Goal: Information Seeking & Learning: Learn about a topic

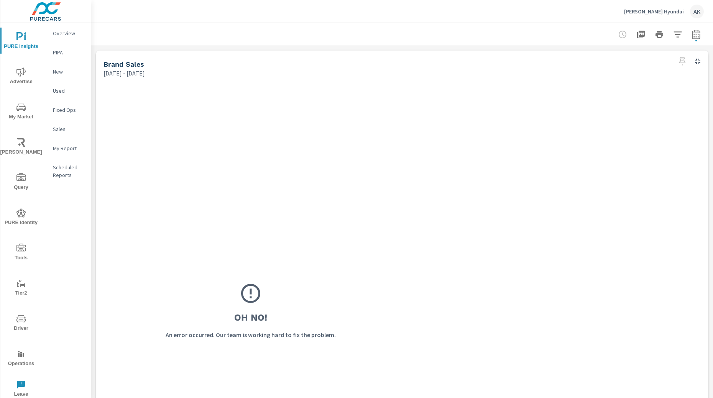
click at [688, 39] on button "button" at bounding box center [695, 34] width 15 height 15
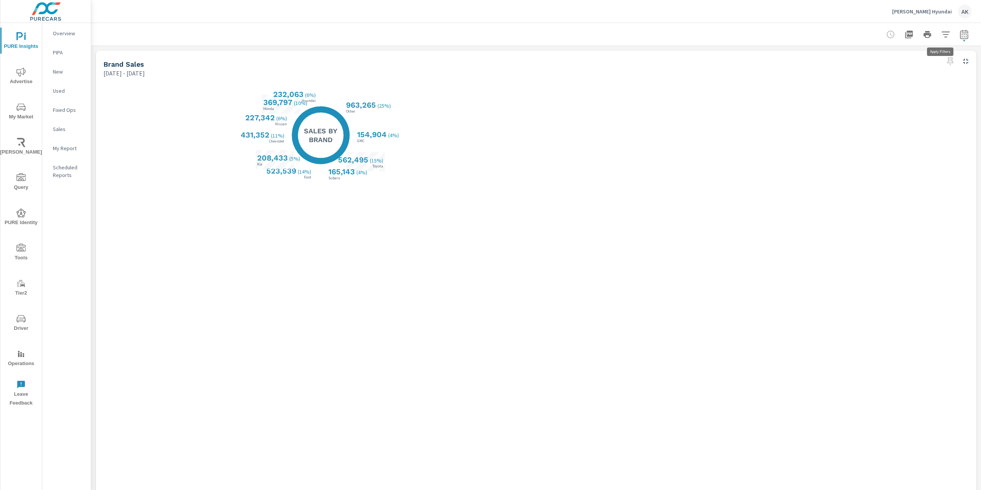
click at [712, 33] on icon "button" at bounding box center [945, 34] width 9 height 9
click at [712, 54] on li "Condition" at bounding box center [889, 54] width 116 height 19
click at [712, 73] on li "Make" at bounding box center [889, 73] width 116 height 19
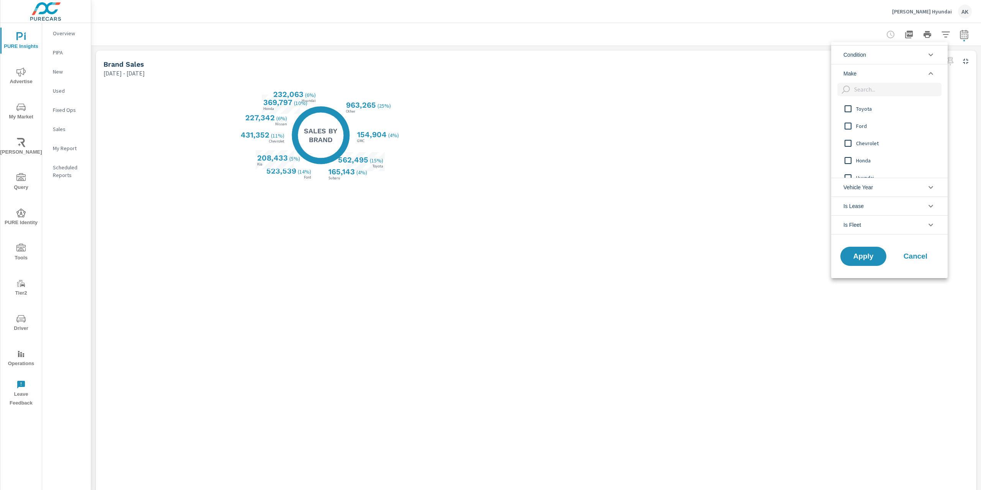
click at [712, 105] on input "filter options" at bounding box center [848, 109] width 16 height 16
click at [712, 125] on input "filter options" at bounding box center [848, 126] width 16 height 16
click at [712, 143] on input "filter options" at bounding box center [848, 143] width 16 height 16
click at [712, 159] on input "filter options" at bounding box center [848, 161] width 16 height 16
click at [712, 256] on span "Apply" at bounding box center [863, 256] width 31 height 7
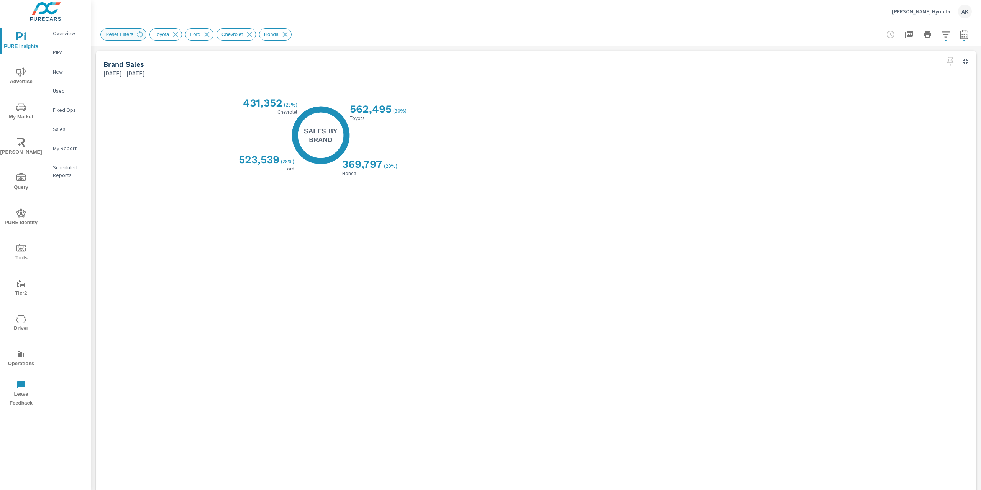
click at [120, 35] on span "Reset Filters" at bounding box center [119, 34] width 37 height 6
click at [137, 36] on icon at bounding box center [140, 33] width 6 height 7
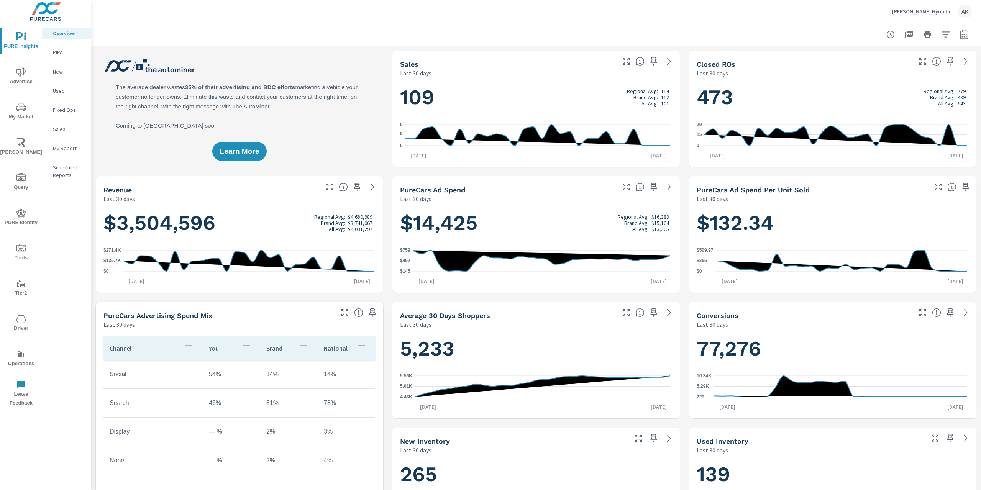
scroll to position [0, 0]
click at [16, 122] on button "My Market" at bounding box center [20, 111] width 41 height 26
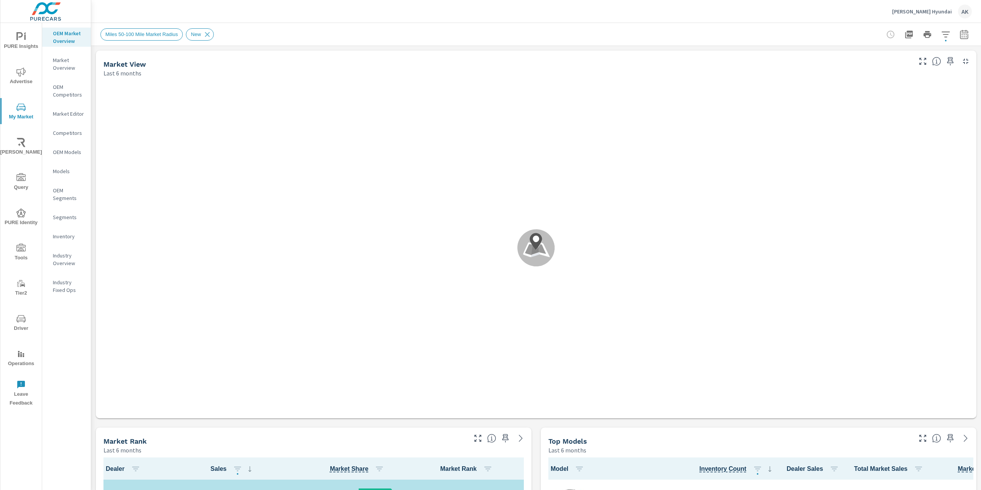
scroll to position [0, 0]
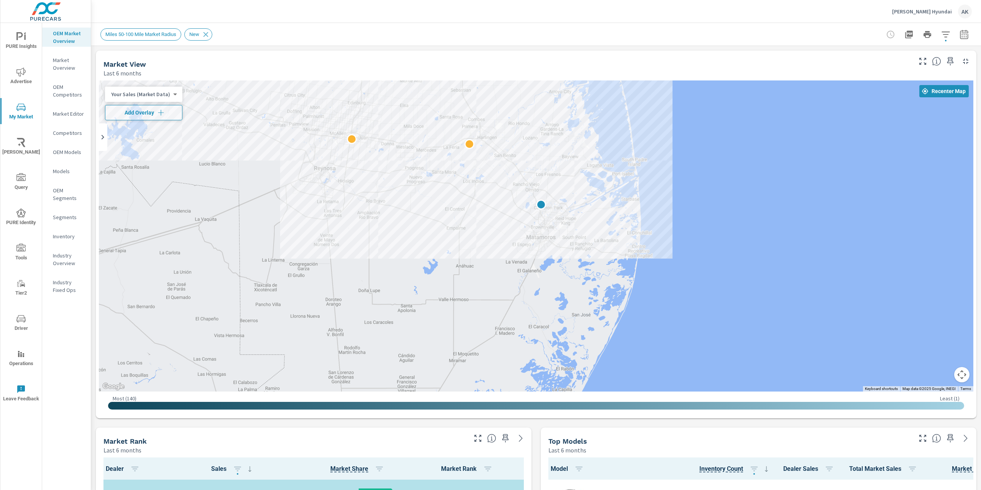
drag, startPoint x: 335, startPoint y: 193, endPoint x: 762, endPoint y: 288, distance: 437.6
click at [762, 288] on div at bounding box center [536, 235] width 874 height 311
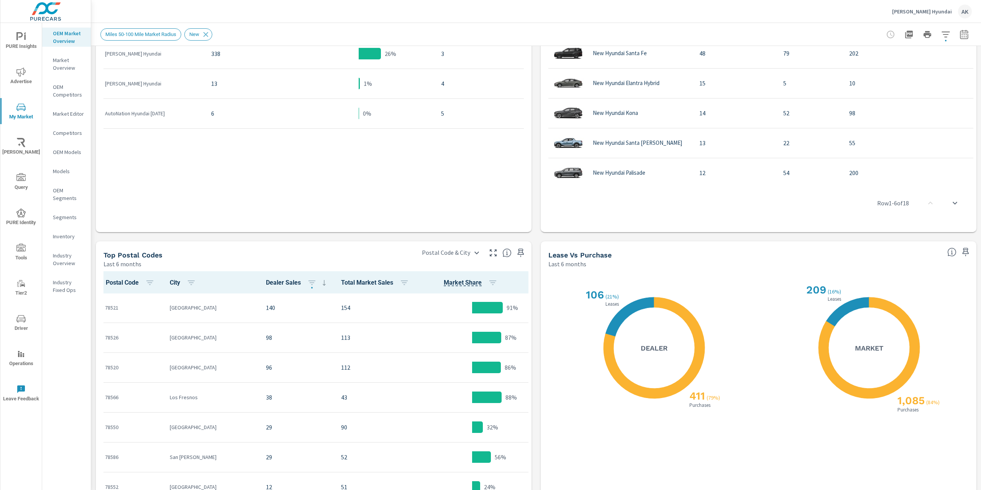
scroll to position [561, 0]
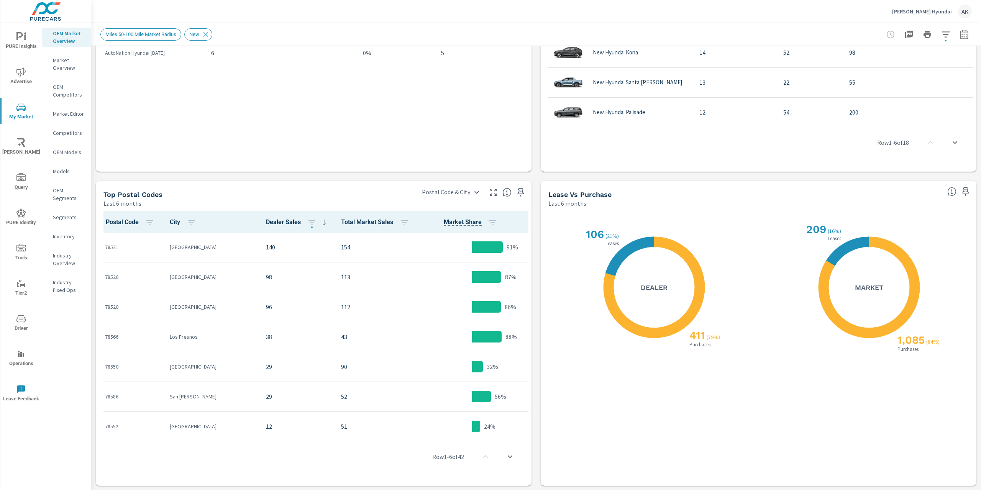
click at [12, 210] on span "PURE Identity" at bounding box center [21, 217] width 37 height 19
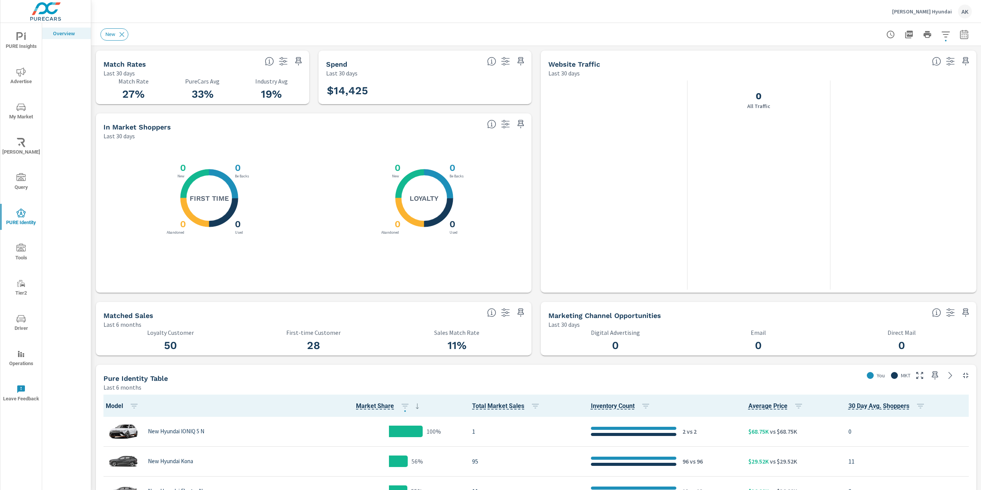
scroll to position [0, 0]
click at [197, 177] on icon at bounding box center [194, 183] width 29 height 29
click at [188, 174] on icon "X X X X" at bounding box center [208, 197] width 57 height 57
click at [191, 215] on icon at bounding box center [194, 212] width 29 height 29
drag, startPoint x: 222, startPoint y: 241, endPoint x: 745, endPoint y: 74, distance: 548.1
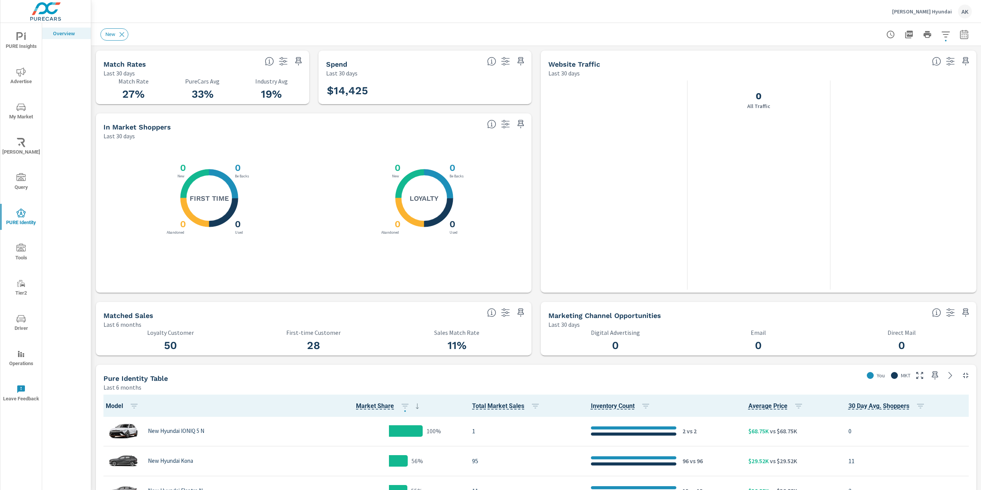
click at [225, 238] on div "X X X X 0 Be Backs 0 Used 0 Abandoned 0 New First Time" at bounding box center [210, 198] width 200 height 100
click at [942, 11] on p "[PERSON_NAME] Hyundai" at bounding box center [922, 11] width 60 height 7
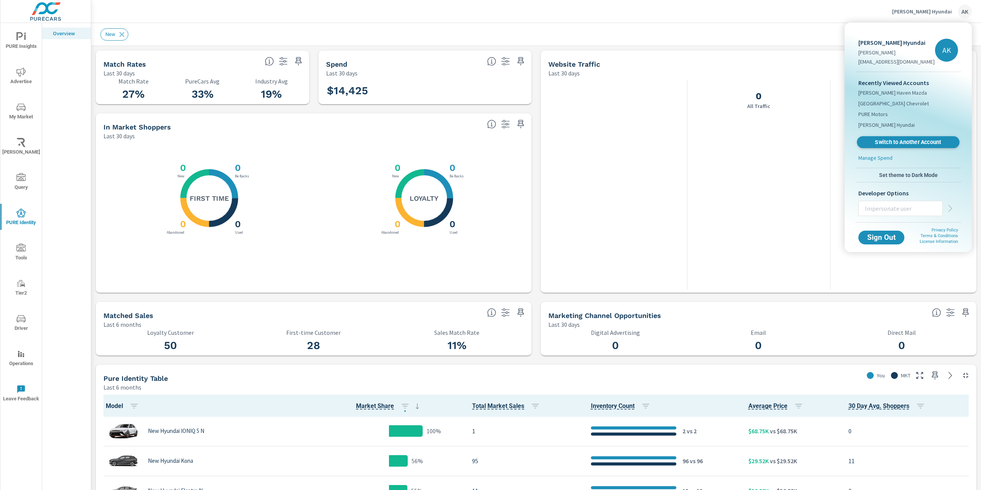
click at [896, 144] on span "Switch to Another Account" at bounding box center [908, 142] width 94 height 7
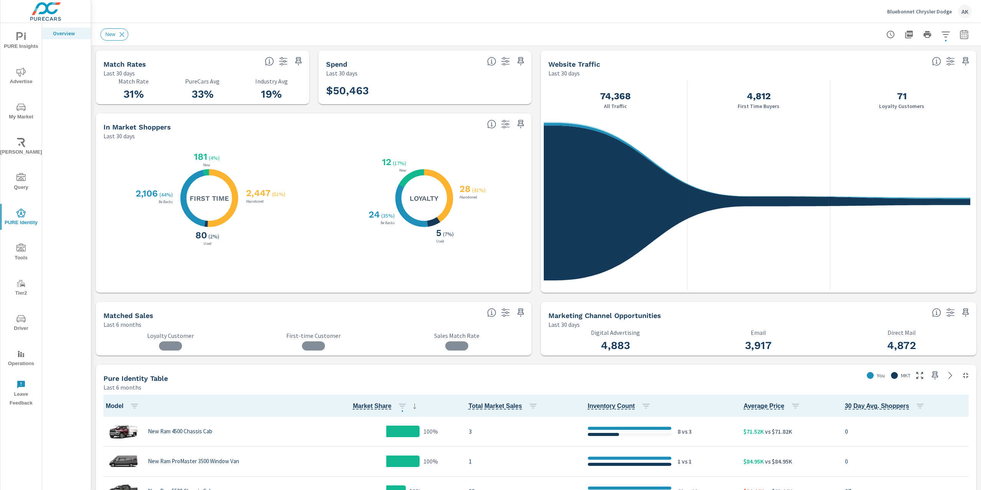
scroll to position [0, 0]
click at [264, 191] on h3 "2,447" at bounding box center [257, 193] width 26 height 11
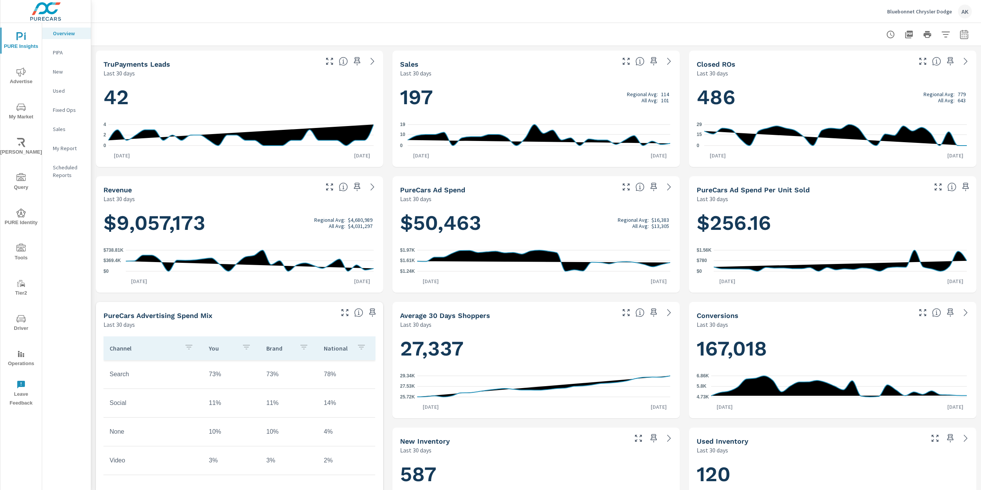
scroll to position [118, 0]
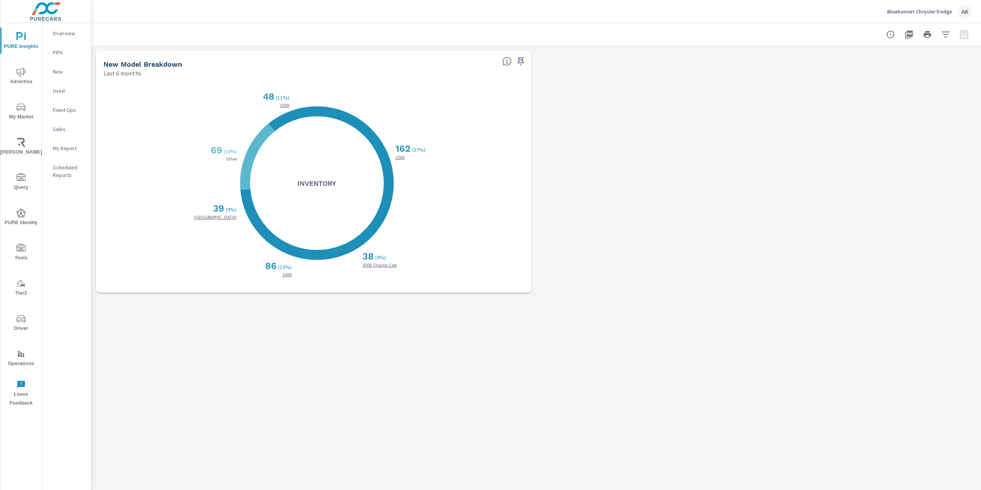
click at [248, 156] on icon at bounding box center [257, 157] width 34 height 67
click at [229, 217] on p "[GEOGRAPHIC_DATA]" at bounding box center [215, 218] width 52 height 5
click at [745, 161] on div "New Model Breakdown Last 6 months X X X X X X 162 ( 37% ) 2500 38 ( 9% ) 3500 C…" at bounding box center [536, 171] width 890 height 251
click at [814, 298] on div "Pie Chart Dynamic Slices Bluebonnet Chrysler Dodge Report date range: [DATE] - …" at bounding box center [536, 256] width 890 height 467
click at [238, 259] on div "X X X X X X 162 ( 37% ) 2500 38 ( 9% ) 3500 Chassis Cab 86 ( 19% ) 1500 39 ( 9%…" at bounding box center [317, 183] width 414 height 196
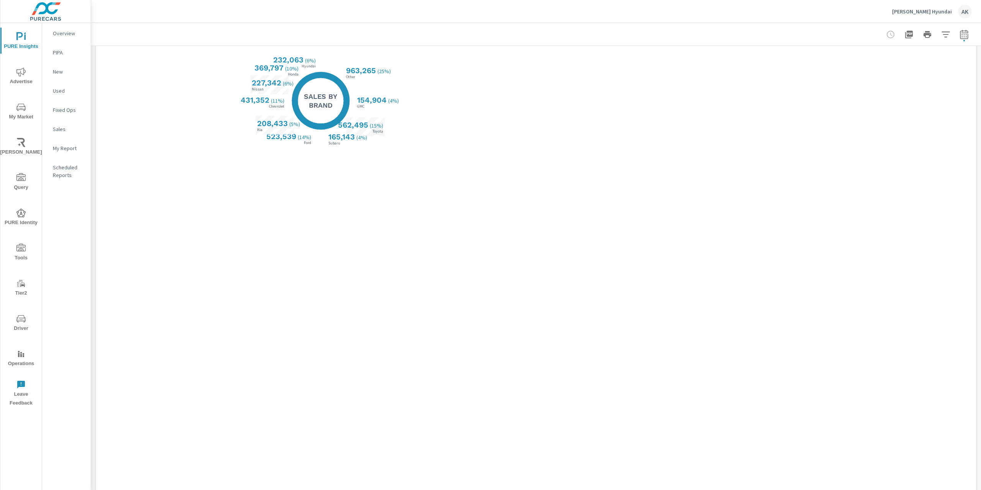
scroll to position [58, 0]
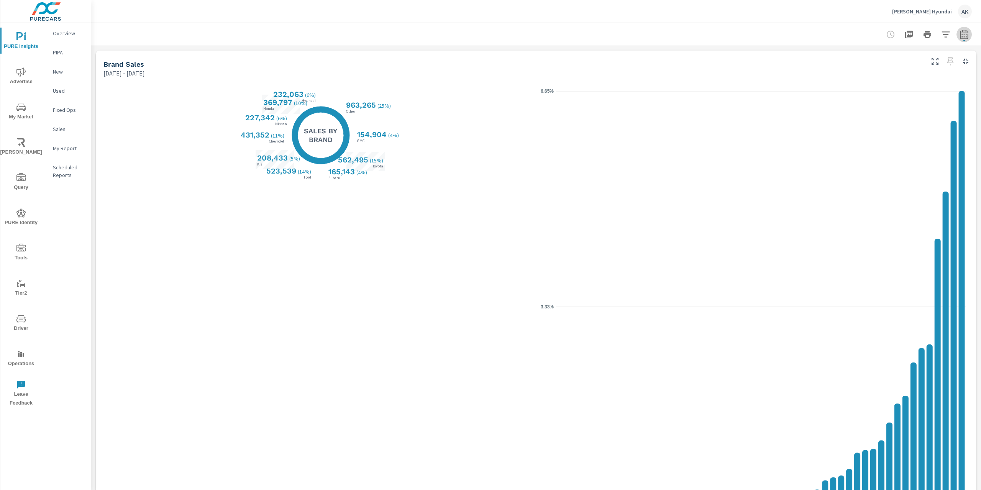
click at [963, 40] on span "button" at bounding box center [964, 41] width 2 height 2
click at [925, 66] on select "Custom [DATE] Last week Last 7 days Last 14 days Last 30 days Last 45 days Last…" at bounding box center [897, 66] width 83 height 15
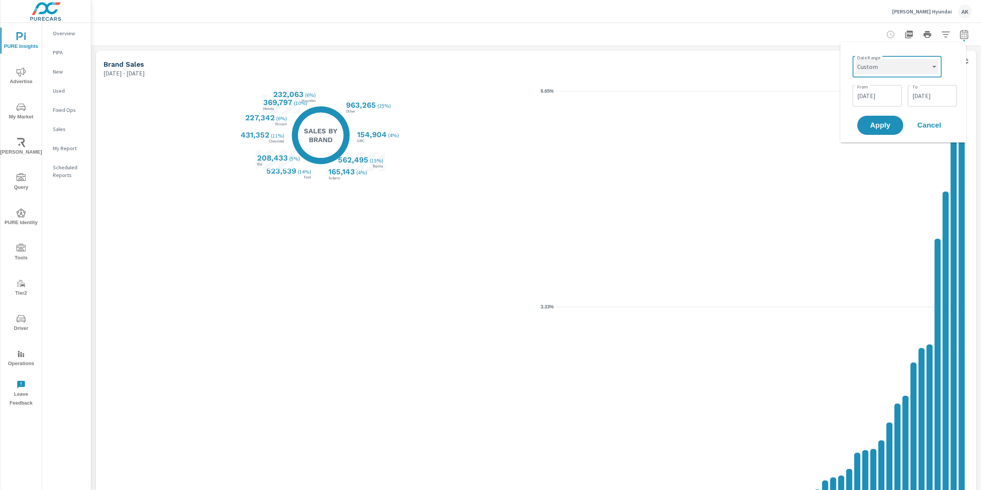
click at [925, 66] on select "Custom Yesterday Last week Last 7 days Last 14 days Last 30 days Last 45 days L…" at bounding box center [897, 66] width 83 height 15
click at [943, 122] on span "Cancel" at bounding box center [929, 125] width 31 height 7
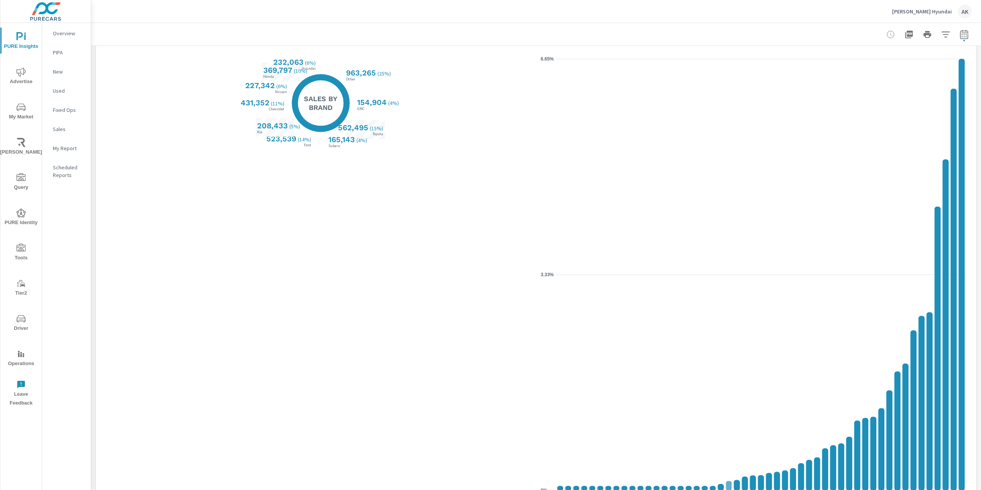
scroll to position [20, 0]
